Goal: Navigation & Orientation: Find specific page/section

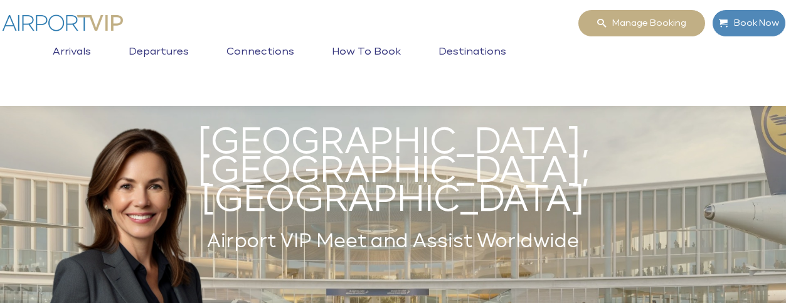
click at [524, 30] on div "Manage booking Book Now Toggle navigation Arrivals Departures Connections How t…" at bounding box center [393, 52] width 795 height 87
click at [199, 87] on nav "Toggle navigation Arrivals Departures Connections How to book Destinations" at bounding box center [279, 66] width 492 height 60
click at [251, 90] on nav "Toggle navigation Arrivals Departures Connections How to book Destinations" at bounding box center [279, 66] width 492 height 60
click at [197, 81] on li "Departures" at bounding box center [159, 61] width 98 height 40
